Goal: Navigation & Orientation: Find specific page/section

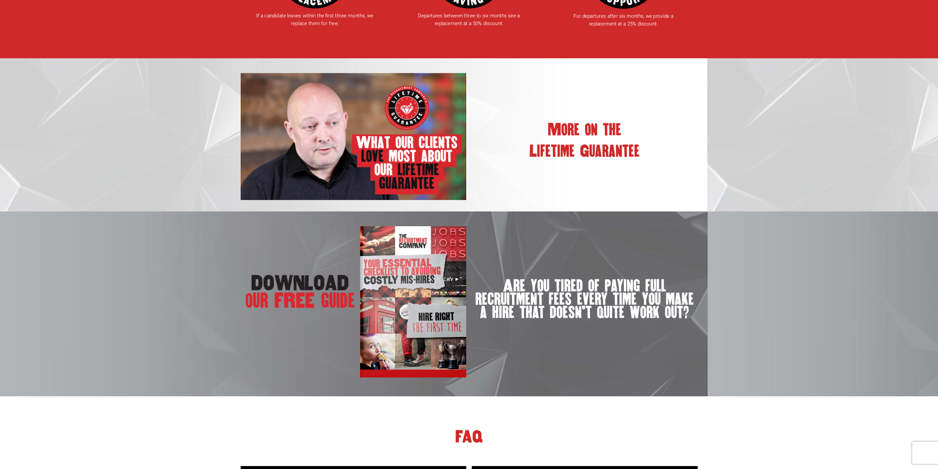
scroll to position [1217, 0]
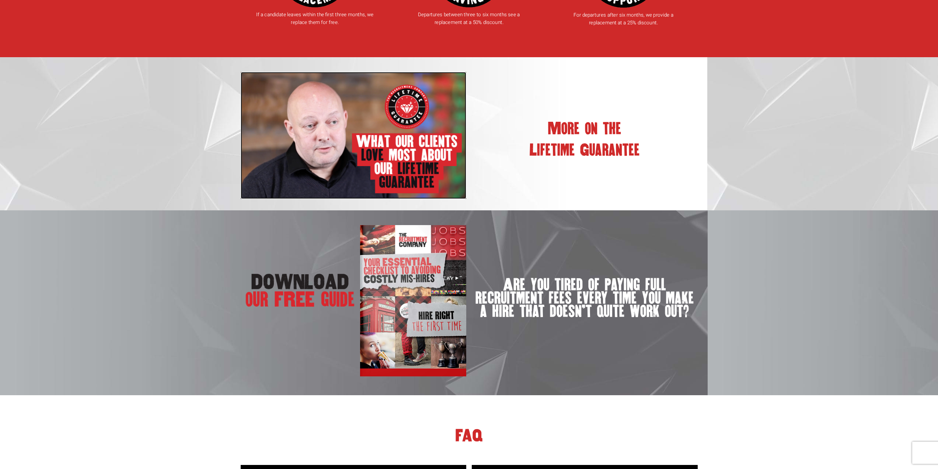
click at [399, 149] on img at bounding box center [354, 135] width 226 height 127
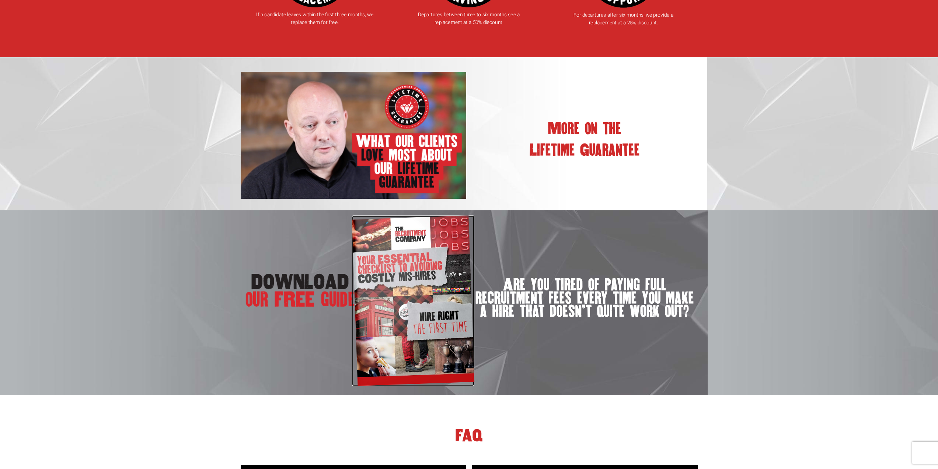
click at [435, 305] on img at bounding box center [413, 300] width 122 height 170
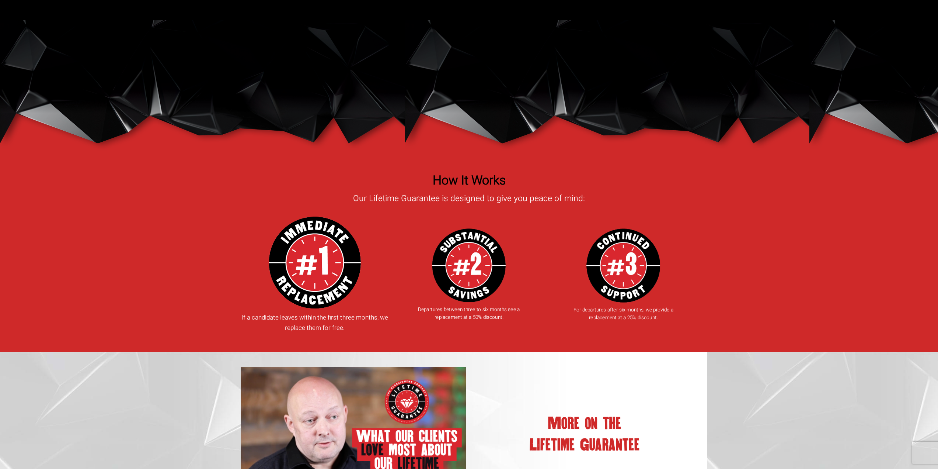
scroll to position [922, 0]
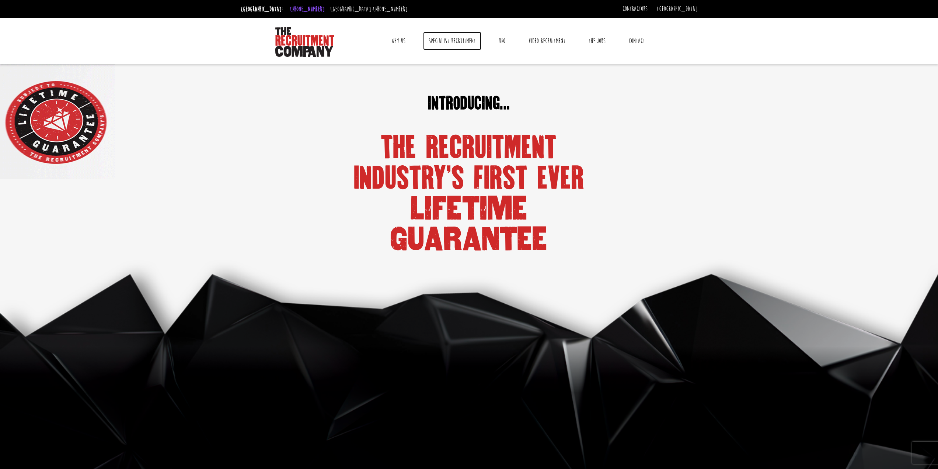
click at [459, 40] on link "Specialist Recruitment" at bounding box center [452, 41] width 58 height 18
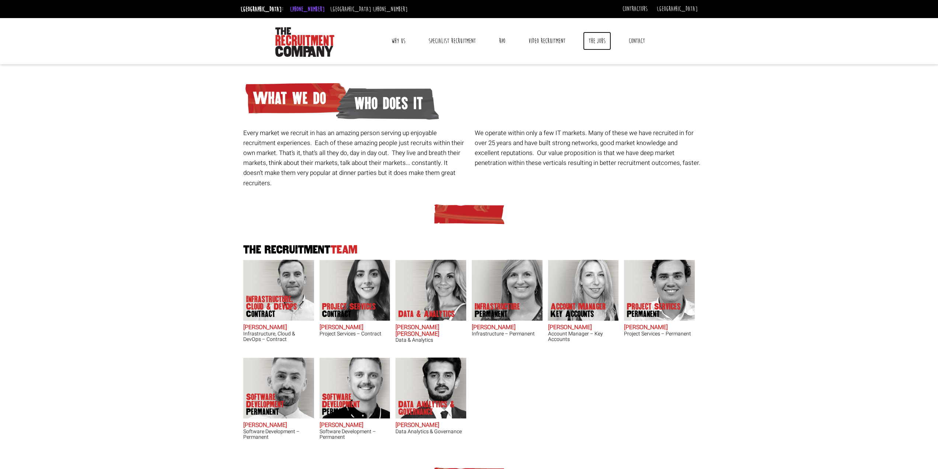
click at [601, 42] on link "The Jobs" at bounding box center [597, 41] width 28 height 18
